Goal: Information Seeking & Learning: Learn about a topic

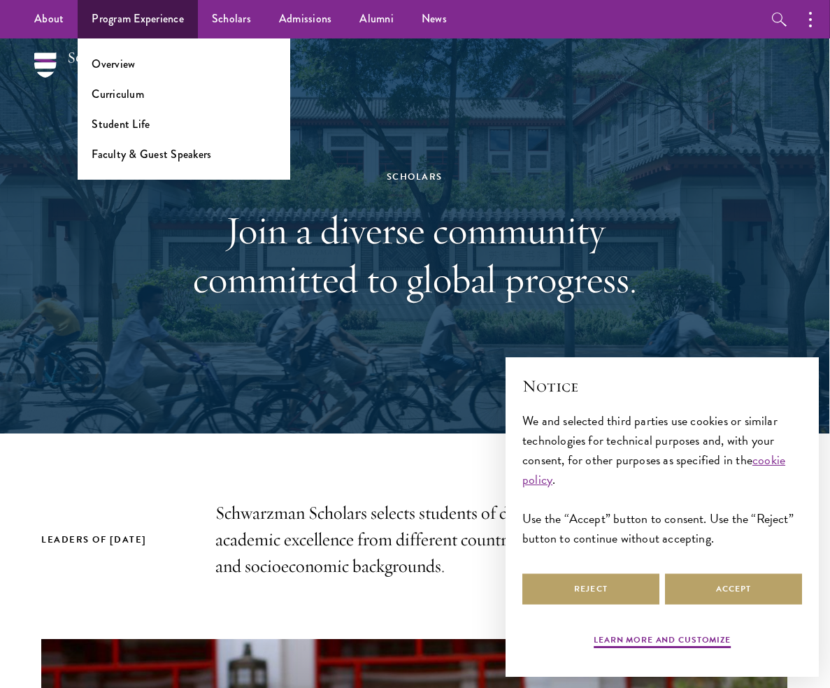
scroll to position [0, 1]
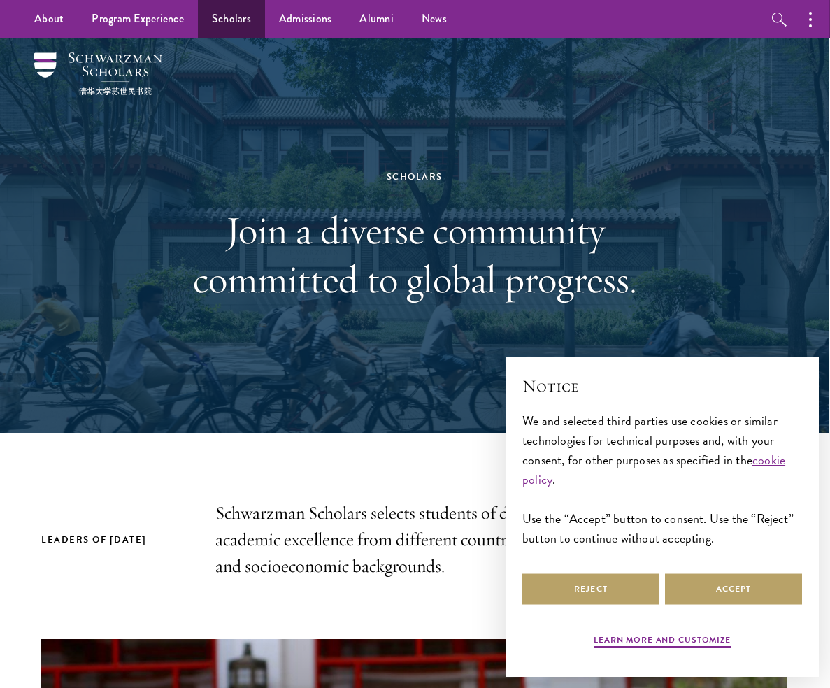
click at [232, 22] on link "Scholars" at bounding box center [231, 19] width 67 height 38
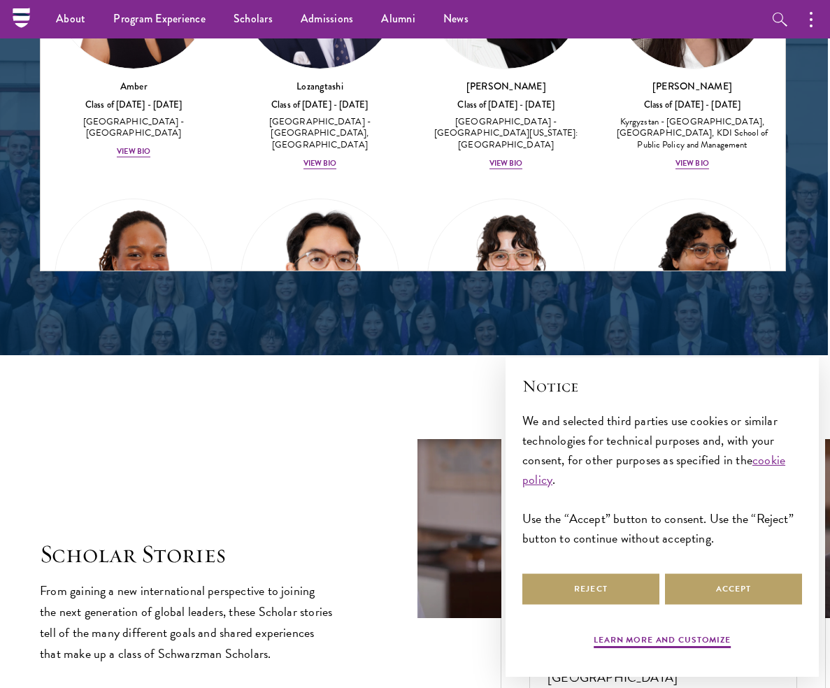
scroll to position [1963, 2]
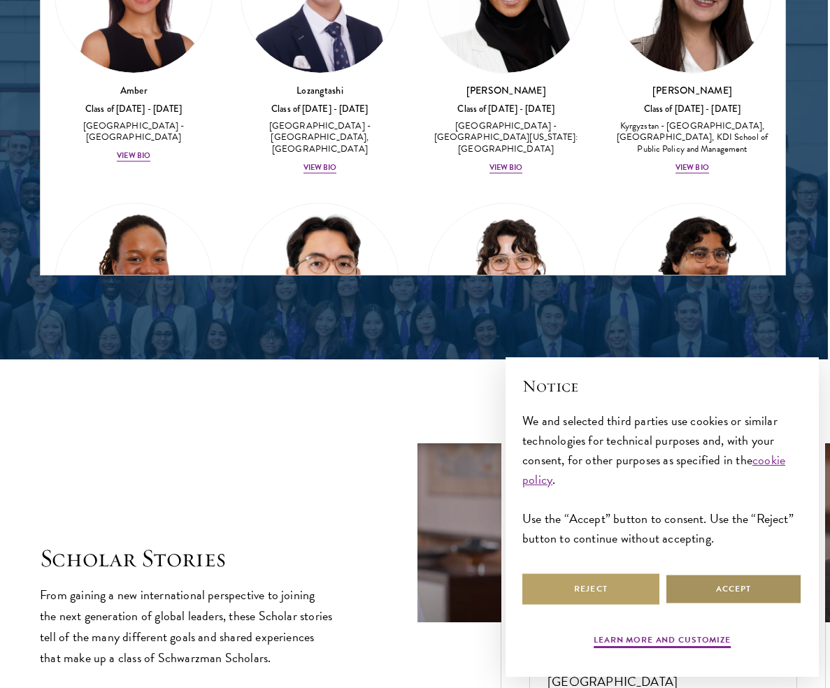
click at [702, 600] on button "Accept" at bounding box center [733, 589] width 137 height 31
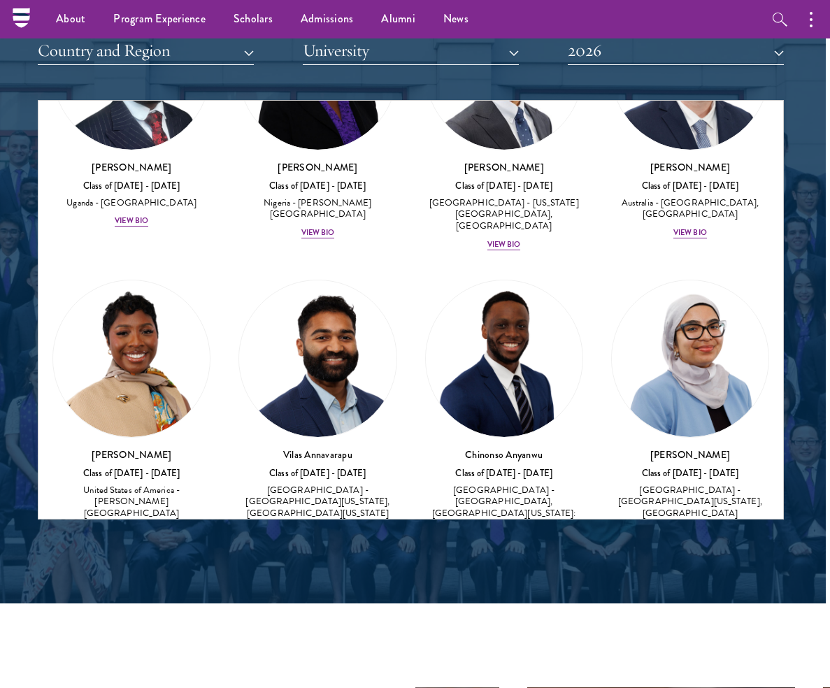
scroll to position [870, 0]
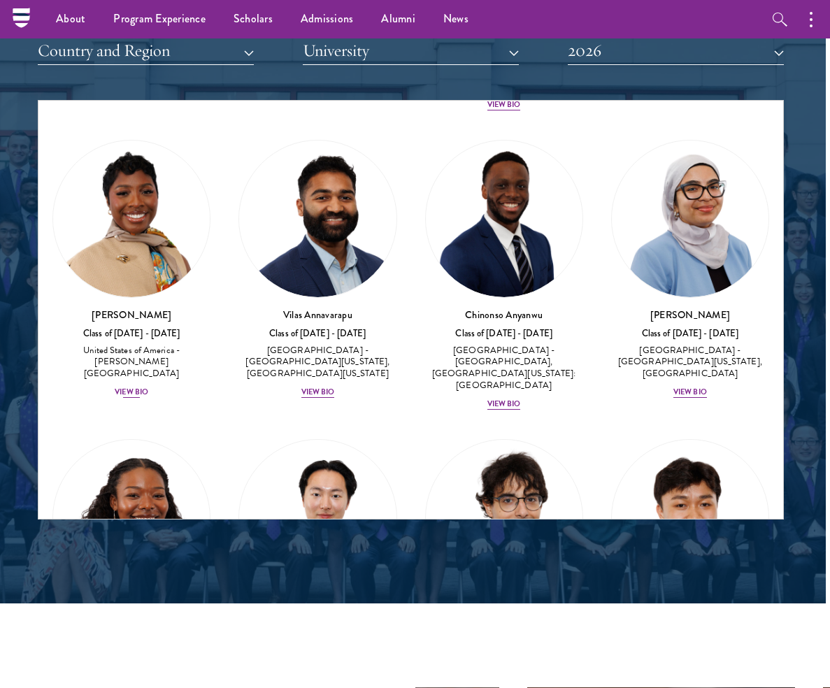
click at [136, 387] on div "View Bio" at bounding box center [132, 392] width 34 height 11
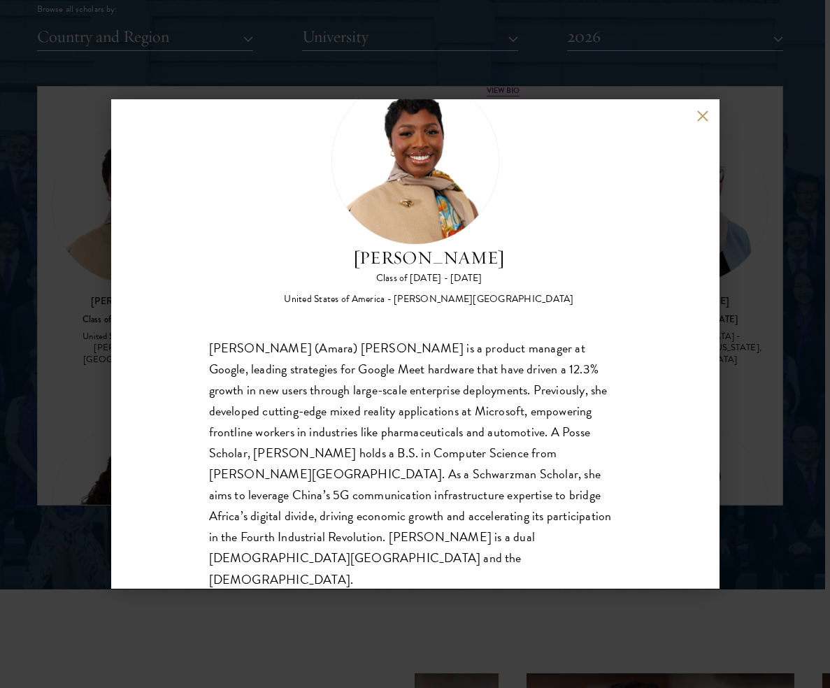
scroll to position [1733, 5]
click at [52, 426] on div "[PERSON_NAME] Class of [DATE] - [DATE] [GEOGRAPHIC_DATA] - [PERSON_NAME][GEOGRA…" at bounding box center [415, 344] width 830 height 688
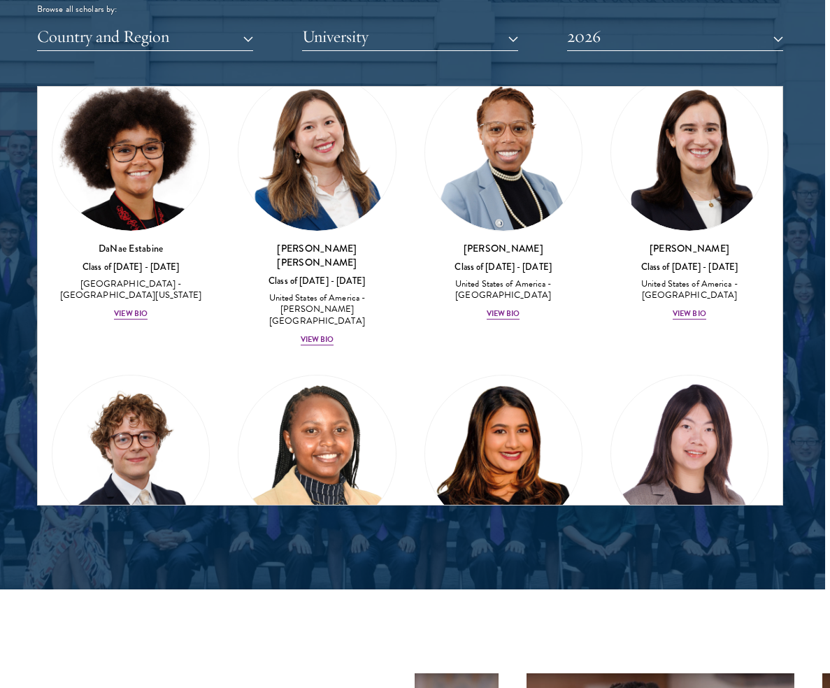
scroll to position [2668, 0]
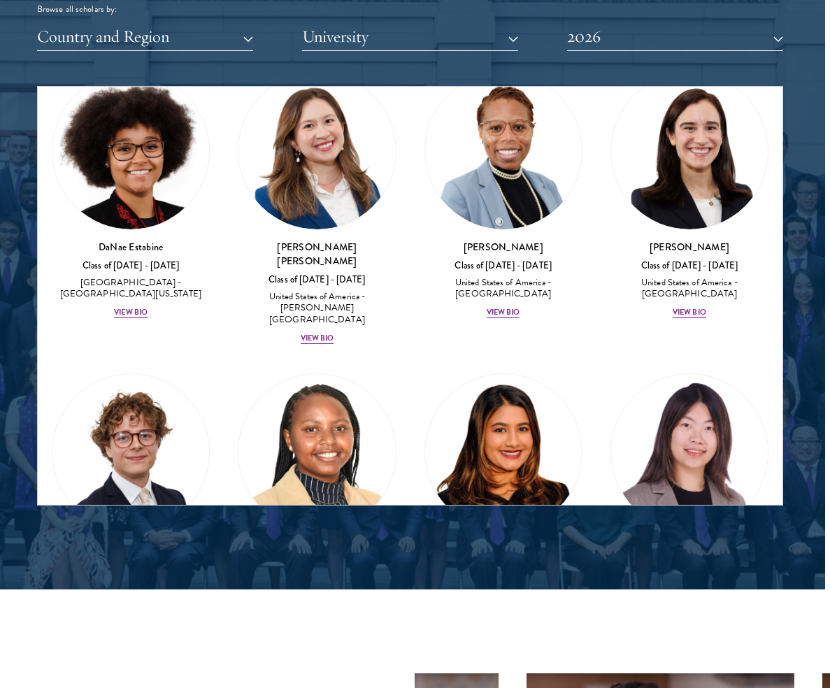
click at [321, 609] on div "View Bio" at bounding box center [318, 614] width 34 height 11
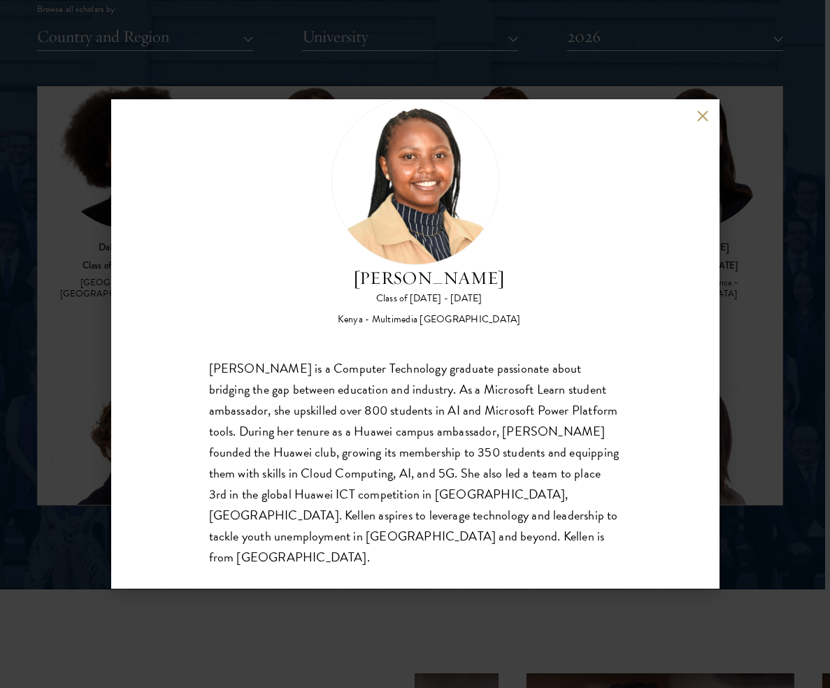
scroll to position [43, 0]
click at [79, 361] on div "[PERSON_NAME] Class of [DATE] - [DATE] [GEOGRAPHIC_DATA] - Multimedia [GEOGRAPH…" at bounding box center [415, 344] width 830 height 688
